Goal: Information Seeking & Learning: Find contact information

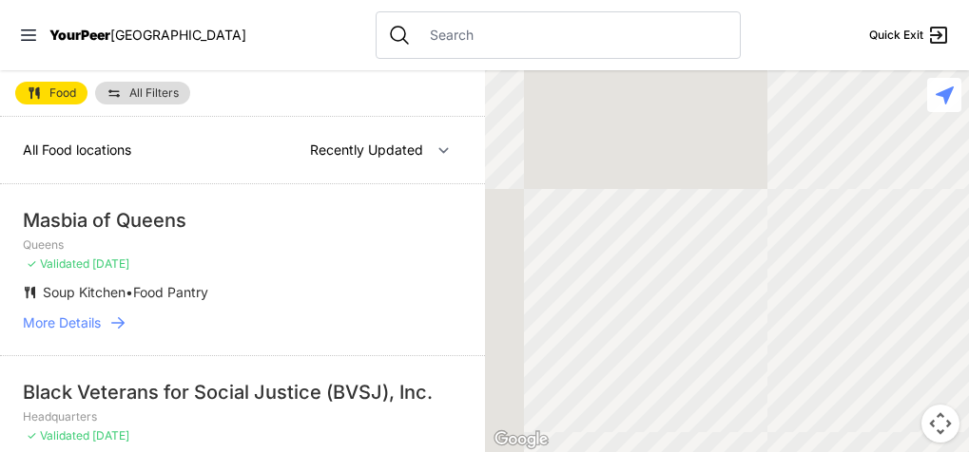
select select "nearby"
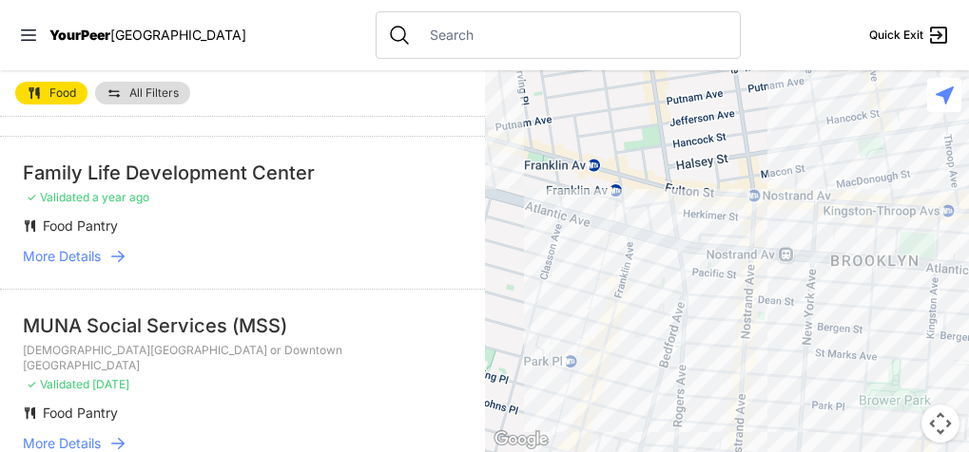
scroll to position [404, 0]
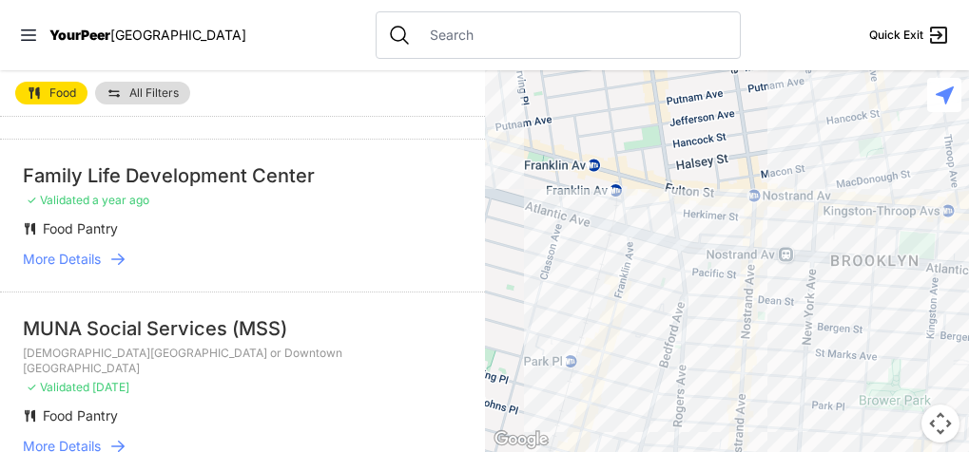
click at [88, 437] on span "More Details" at bounding box center [62, 446] width 78 height 19
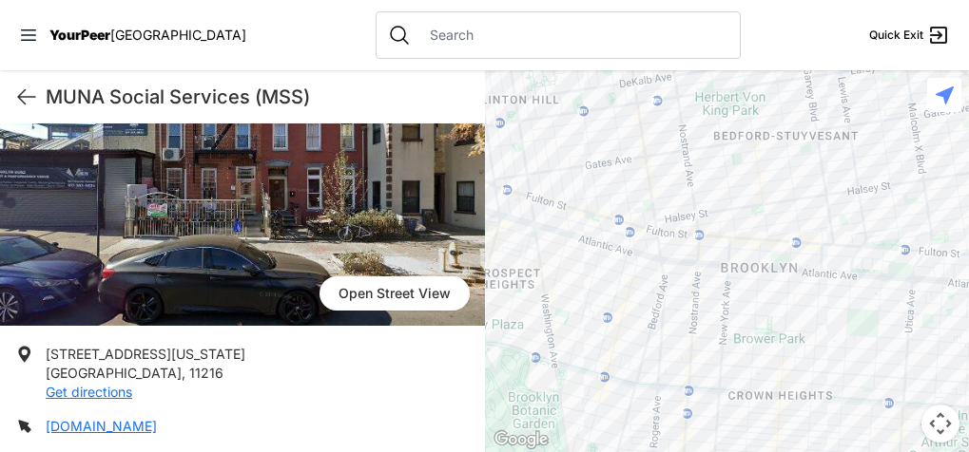
scroll to position [162, 0]
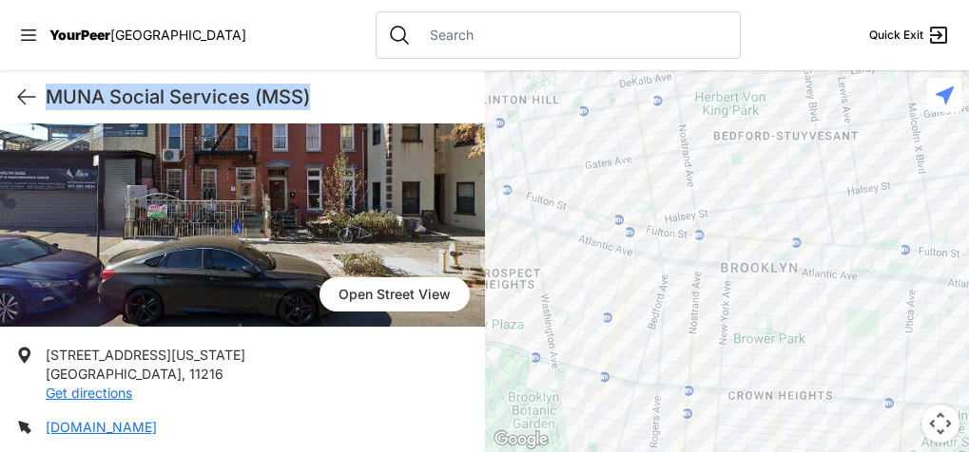
drag, startPoint x: 47, startPoint y: 95, endPoint x: 318, endPoint y: 94, distance: 271.9
click at [318, 94] on h1 "MUNA Social Services (MSS)" at bounding box center [258, 97] width 424 height 27
copy h1 "MUNA Social Services (MSS)"
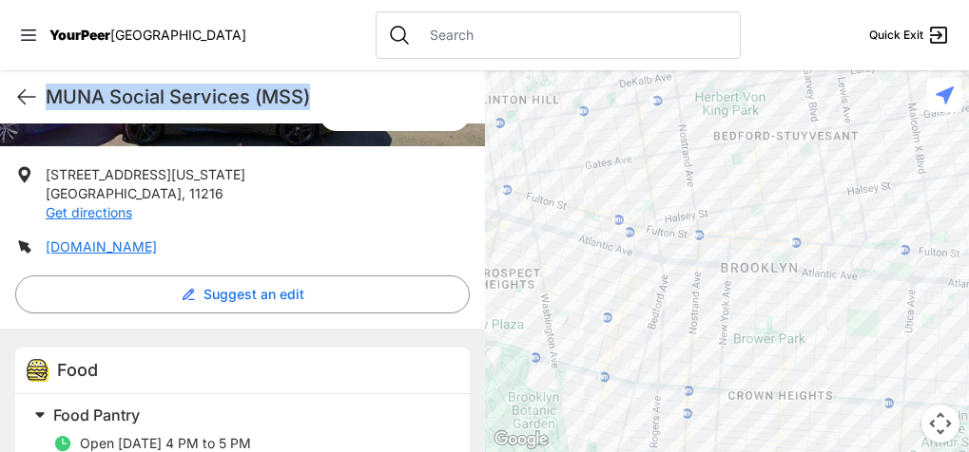
scroll to position [316, 0]
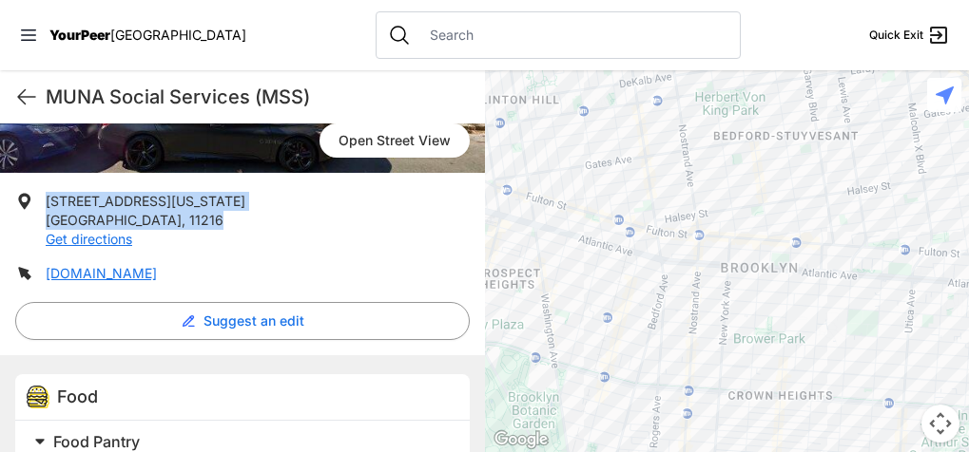
drag, startPoint x: 46, startPoint y: 198, endPoint x: 156, endPoint y: 217, distance: 111.9
click at [156, 217] on li "[STREET_ADDRESS][US_STATE] Get directions" at bounding box center [242, 220] width 454 height 57
copy p "[STREET_ADDRESS][US_STATE]"
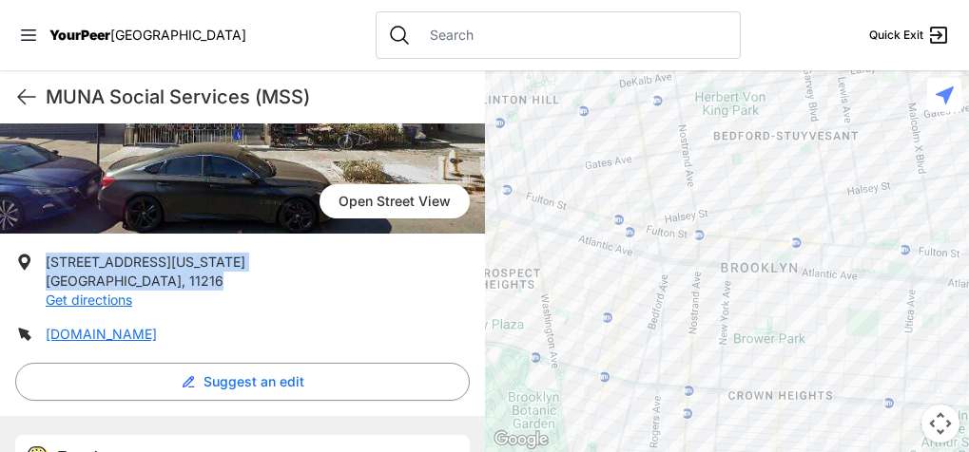
scroll to position [241, 0]
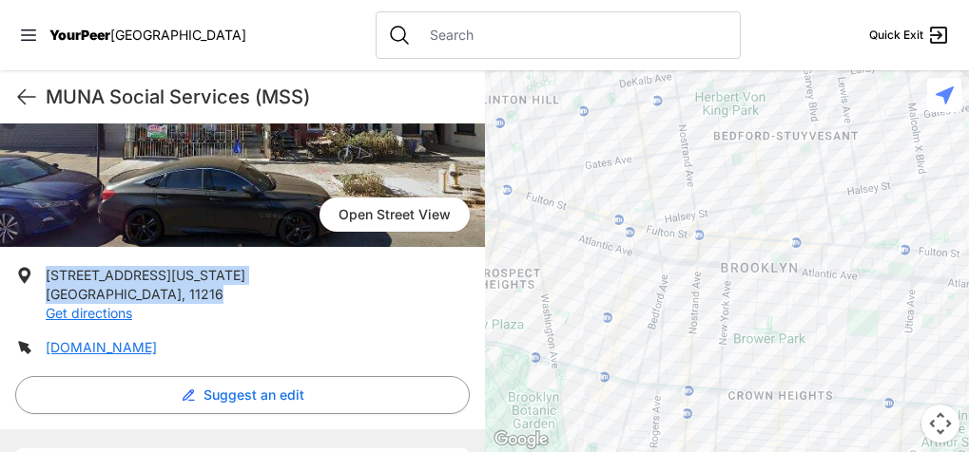
copy p "[STREET_ADDRESS][US_STATE]"
